Goal: Task Accomplishment & Management: Manage account settings

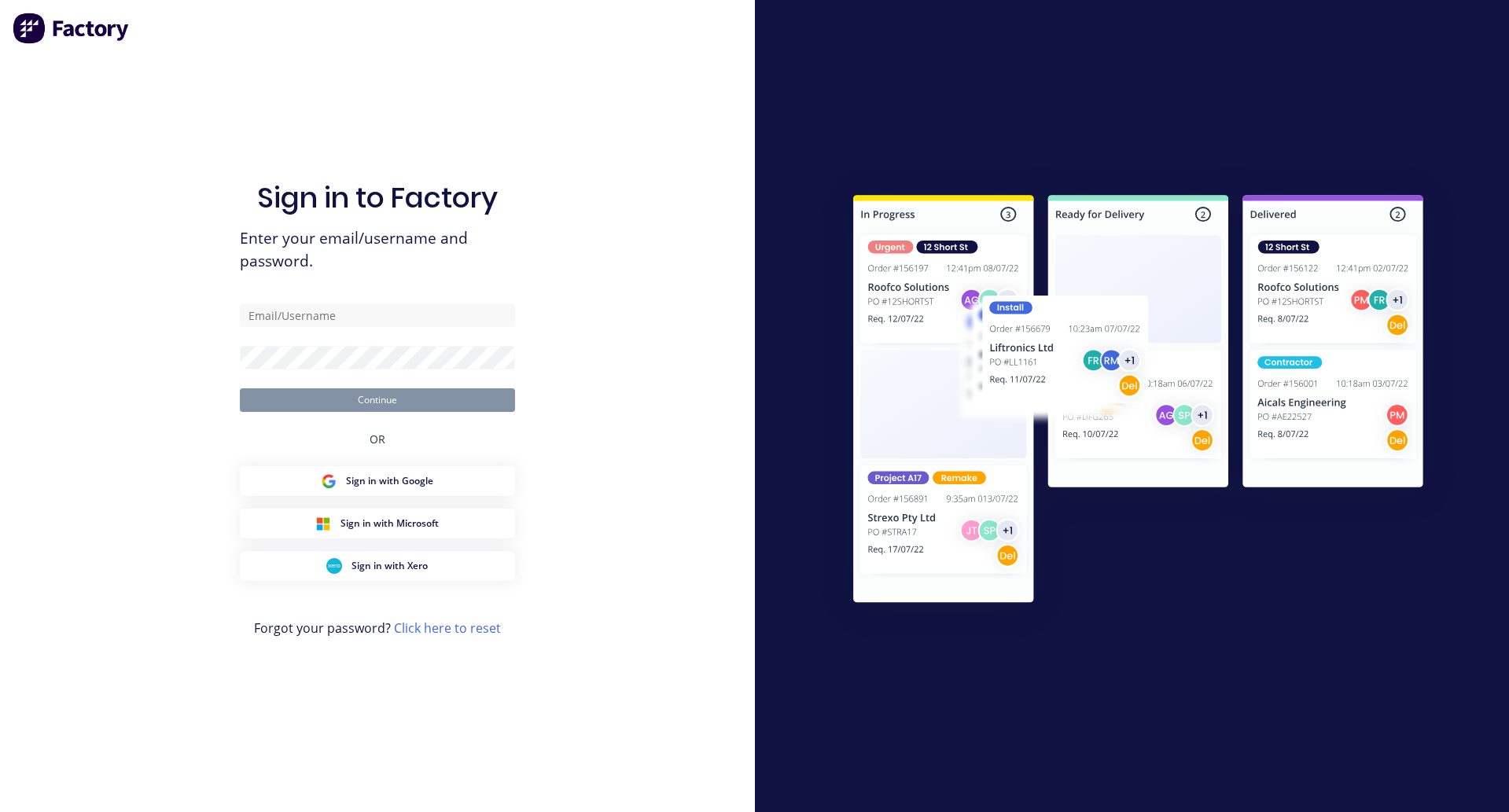
click at [600, 314] on div "Sign in to Factory Enter your email/username and password. Continue OR Sign in …" at bounding box center [377, 406] width 754 height 812
click at [433, 314] on input "text" at bounding box center [377, 315] width 275 height 24
paste input "[EMAIL_ADDRESS][DOMAIN_NAME]"
type input "[EMAIL_ADDRESS][DOMAIN_NAME]"
click at [240, 388] on button "Continue" at bounding box center [377, 400] width 275 height 24
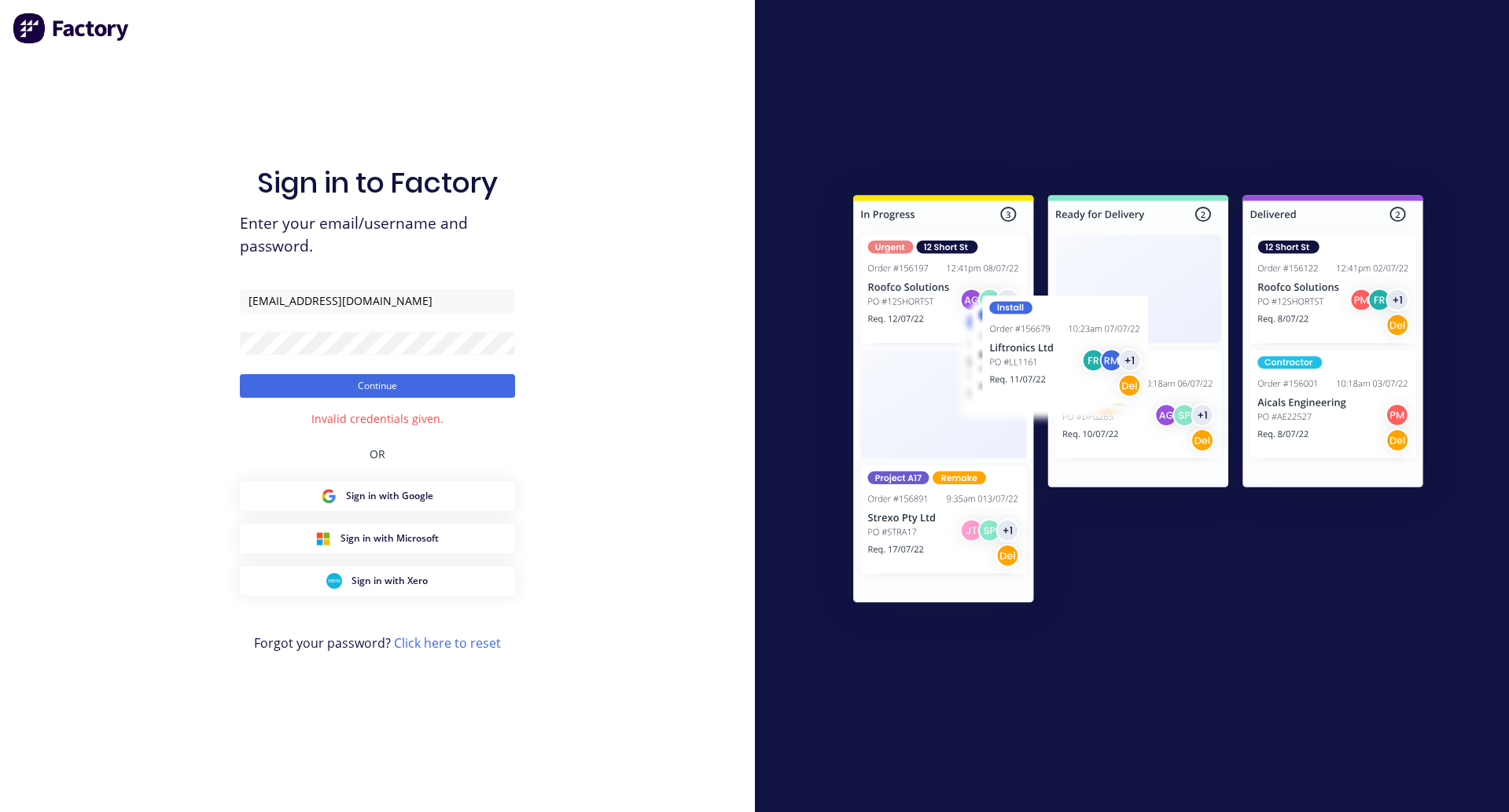
drag, startPoint x: 708, startPoint y: 219, endPoint x: 579, endPoint y: 283, distance: 144.0
click at [707, 219] on div "Sign in to Factory Enter your email/username and password. [EMAIL_ADDRESS][DOMA…" at bounding box center [377, 406] width 754 height 812
click at [501, 289] on input "[EMAIL_ADDRESS][DOMAIN_NAME]" at bounding box center [377, 300] width 275 height 24
click at [657, 181] on div "Sign in to Factory Enter your email/username and password. [EMAIL_ADDRESS][DOMA…" at bounding box center [377, 406] width 754 height 812
click at [474, 390] on button "Continue" at bounding box center [377, 386] width 275 height 24
